Goal: Information Seeking & Learning: Check status

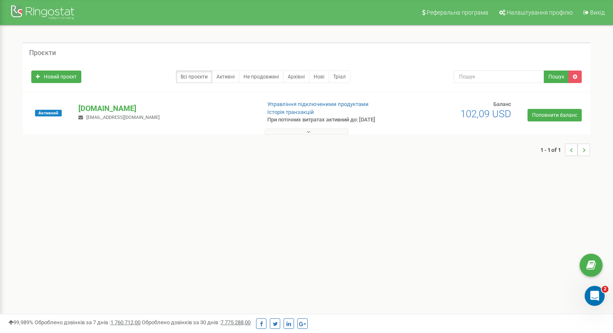
click at [298, 132] on button at bounding box center [306, 131] width 83 height 6
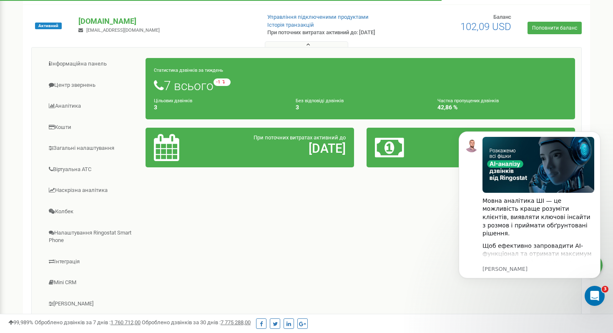
scroll to position [94, 0]
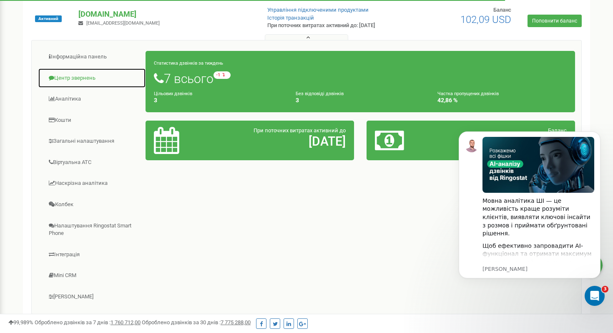
click at [91, 78] on link "Центр звернень" at bounding box center [92, 78] width 108 height 20
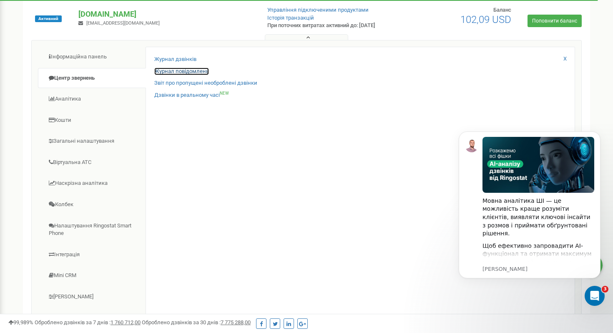
click at [171, 70] on link "Журнал повідомлень" at bounding box center [181, 72] width 55 height 8
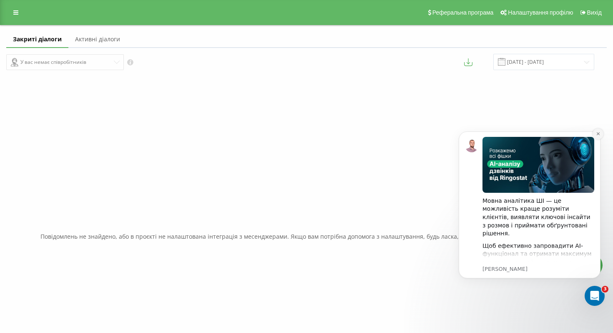
click at [599, 135] on icon "Dismiss notification" at bounding box center [597, 133] width 3 height 3
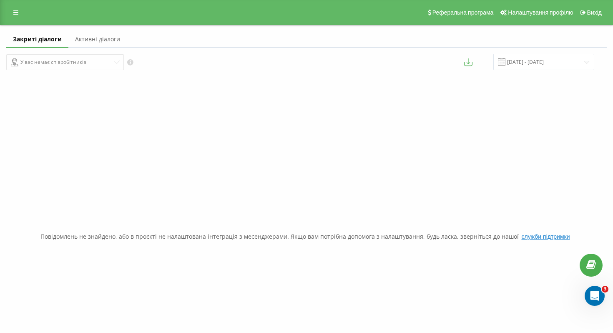
click at [86, 38] on link "Активні діалоги" at bounding box center [97, 39] width 58 height 17
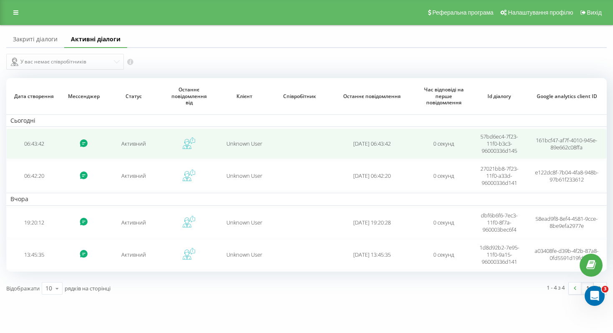
click at [86, 145] on icon at bounding box center [84, 143] width 8 height 8
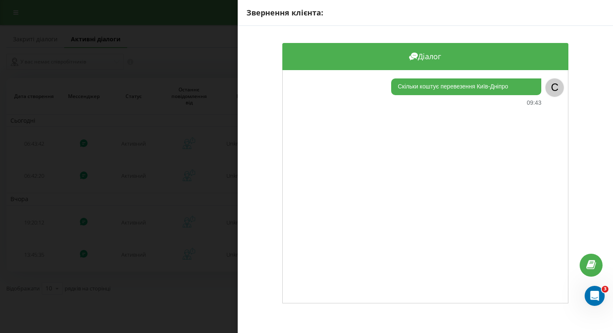
click at [198, 72] on div "Звернення клієнта: Діалог Скільки коштує перевезення Київ-Дніпро 09:43 C" at bounding box center [306, 166] width 613 height 333
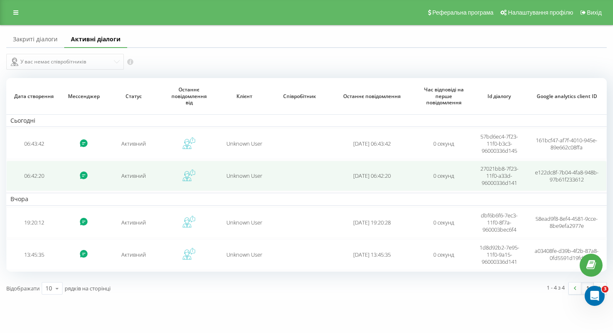
click at [142, 180] on td "Активний" at bounding box center [133, 175] width 55 height 30
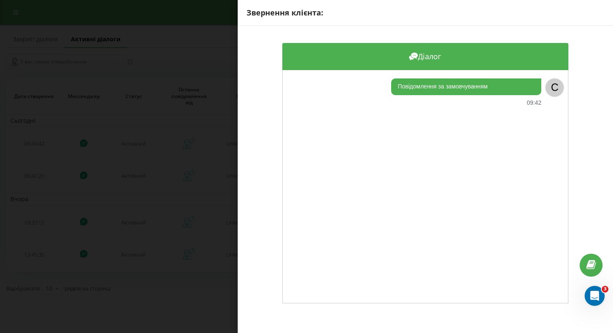
click at [206, 52] on div "Звернення клієнта: Діалог Повідомлення за замовчуванням 09:42 C" at bounding box center [306, 166] width 613 height 333
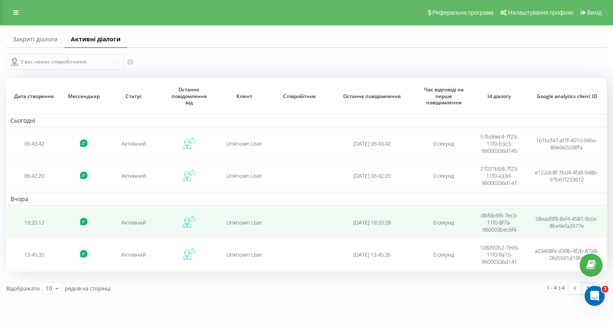
click at [155, 227] on td "Активний" at bounding box center [133, 222] width 55 height 30
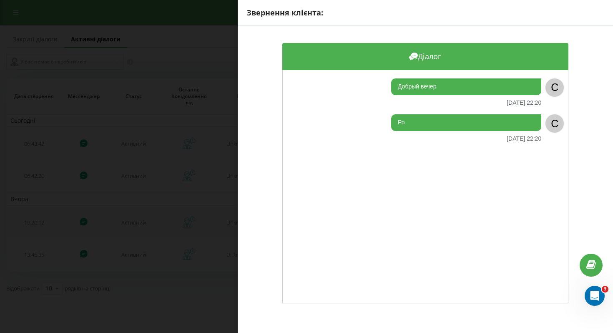
click at [155, 227] on div "Звернення клієнта: Діалог Добрый вечер 21.08.2025 22:20 C Ро 21.08.2025 22:20 C" at bounding box center [306, 166] width 613 height 333
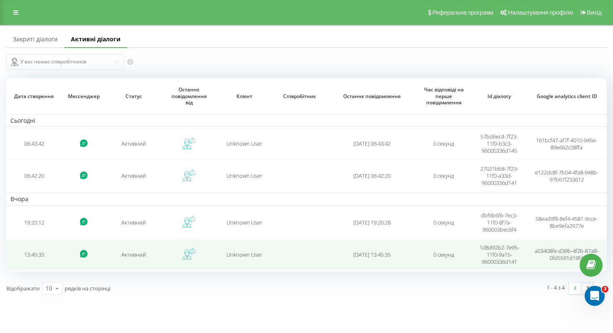
click at [102, 260] on td at bounding box center [84, 254] width 44 height 30
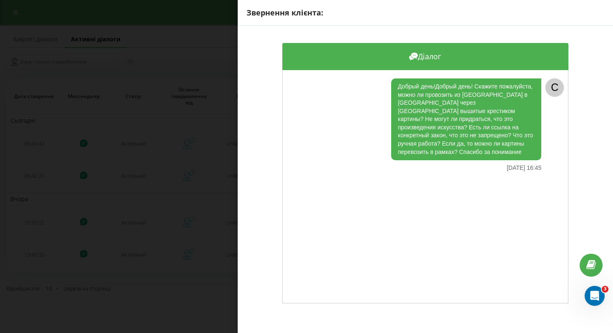
click at [176, 182] on div "Звернення клієнта: Діалог Добрый день!Добрый день! Скажите пожалуйста, можно ли…" at bounding box center [306, 166] width 613 height 333
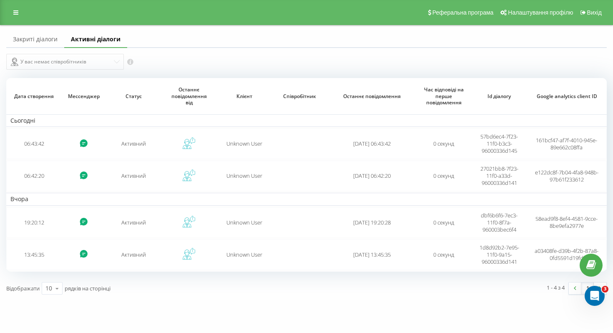
click at [35, 41] on link "Закриті діалоги" at bounding box center [35, 39] width 58 height 17
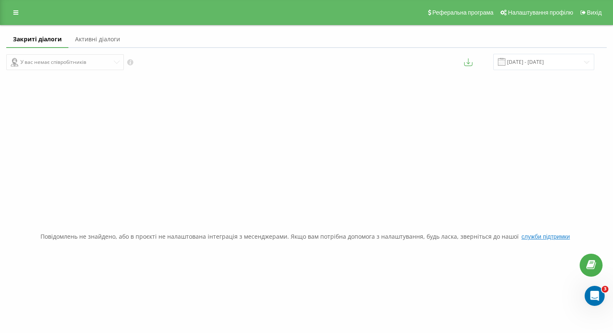
click at [88, 38] on link "Активні діалоги" at bounding box center [97, 39] width 58 height 17
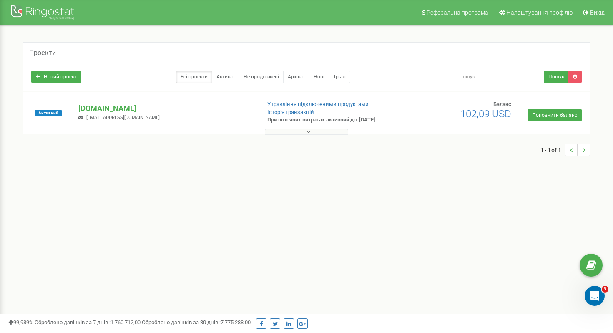
click at [313, 133] on button at bounding box center [306, 131] width 83 height 6
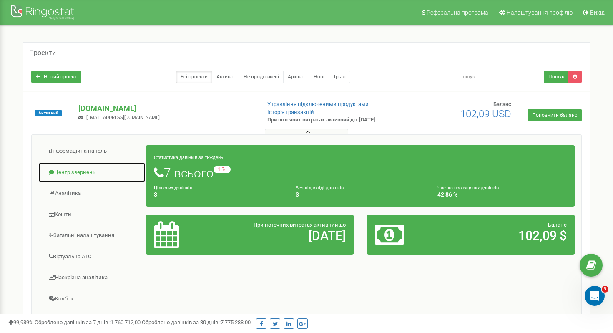
click at [71, 171] on link "Центр звернень" at bounding box center [92, 172] width 108 height 20
